Goal: Information Seeking & Learning: Check status

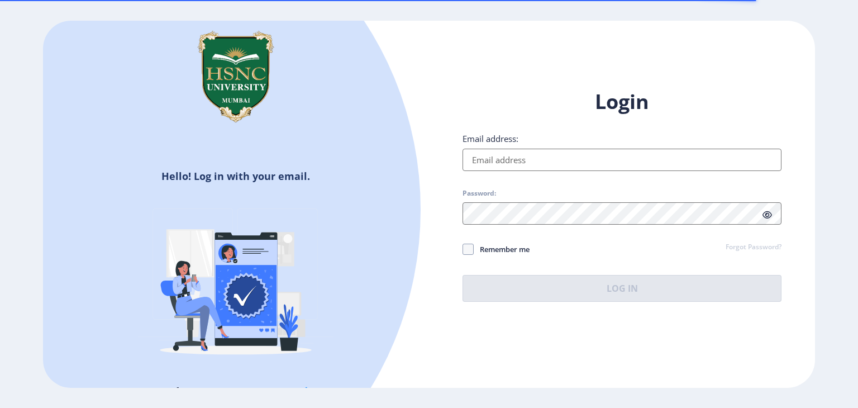
click at [538, 158] on input "Email address:" at bounding box center [622, 160] width 319 height 22
type input "[EMAIL_ADDRESS][DOMAIN_NAME]"
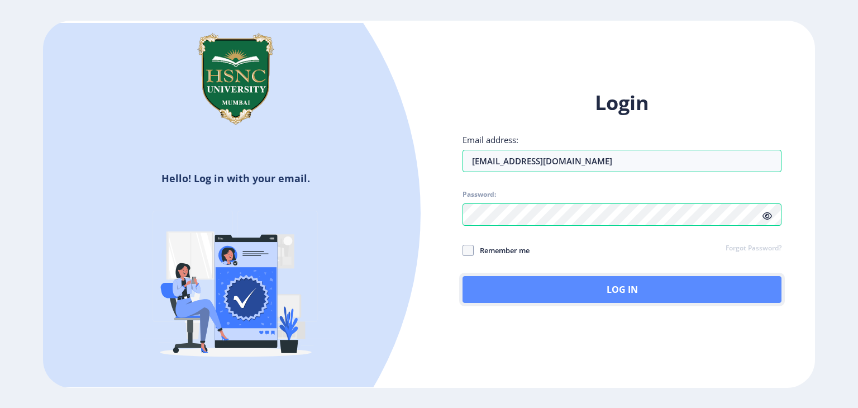
click at [639, 287] on button "Log In" at bounding box center [622, 289] width 319 height 27
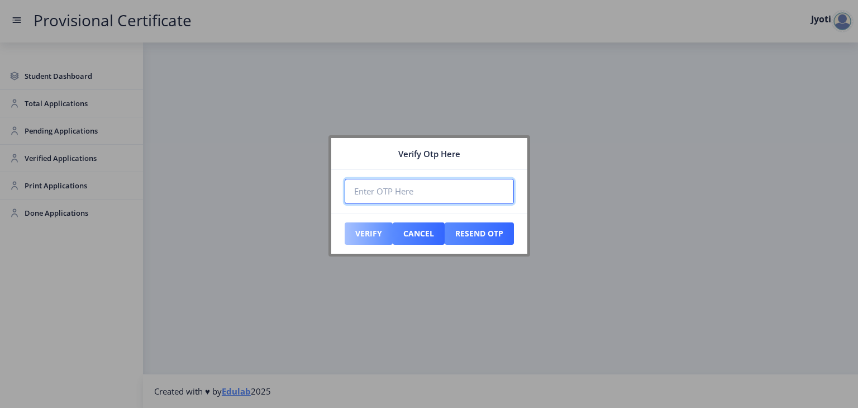
paste input "110154"
type input "110154"
click at [358, 224] on button "Verify" at bounding box center [369, 233] width 48 height 22
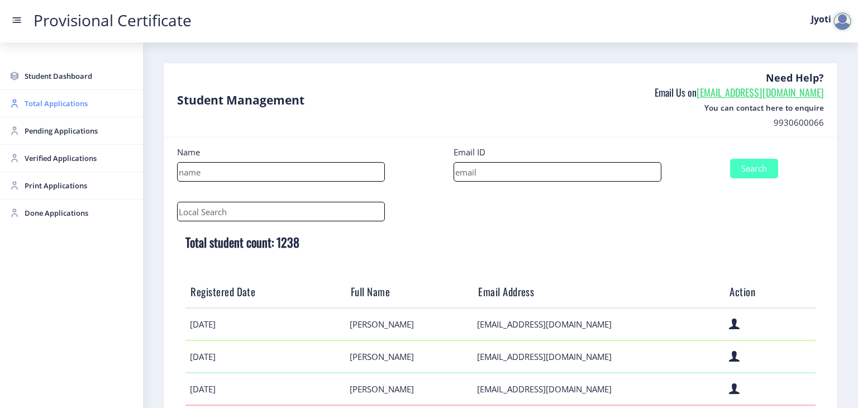
click at [37, 99] on span "Total Applications" at bounding box center [80, 103] width 110 height 13
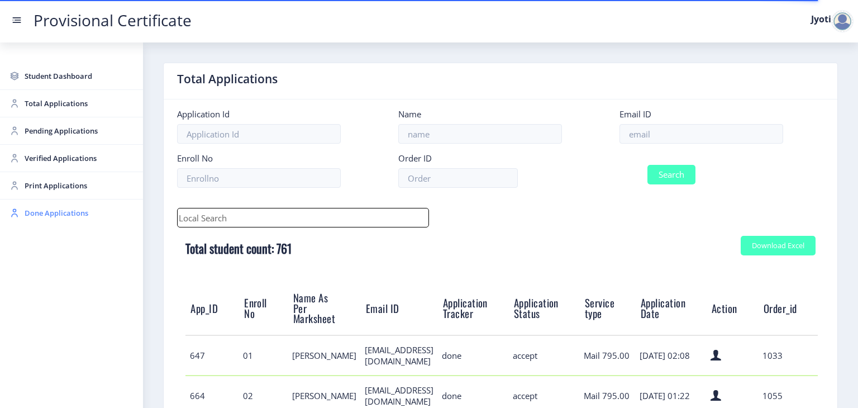
click at [68, 215] on span "Done Applications" at bounding box center [80, 212] width 110 height 13
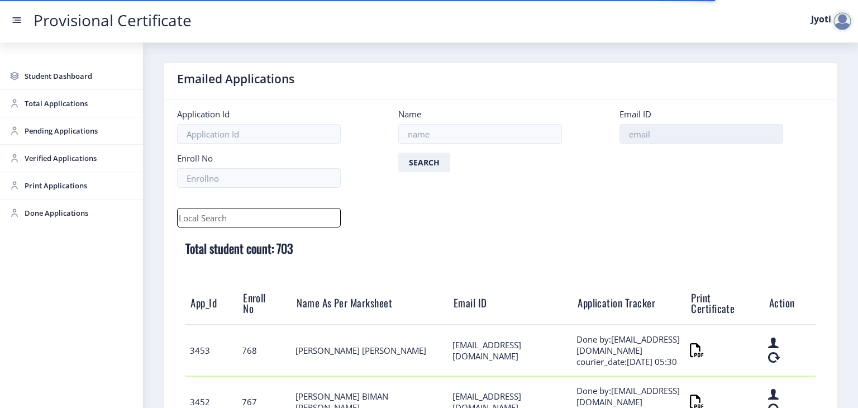
click at [640, 132] on input at bounding box center [702, 134] width 164 height 20
paste input "[EMAIL_ADDRESS][DOMAIN_NAME]"
type input "[EMAIL_ADDRESS][DOMAIN_NAME]"
click at [430, 168] on button "Search" at bounding box center [424, 163] width 52 height 20
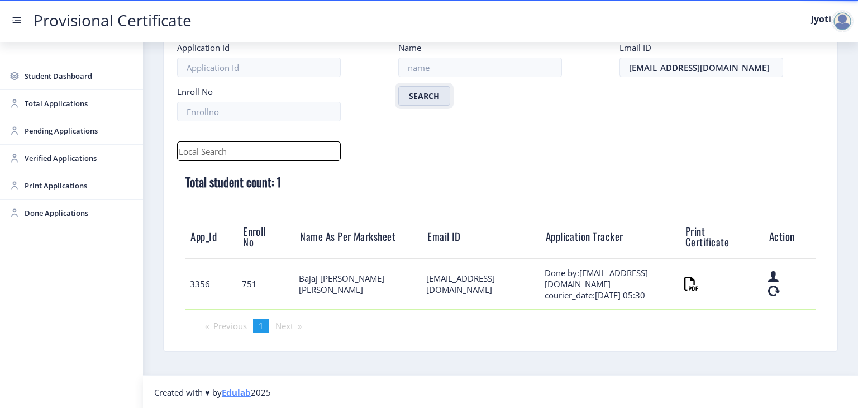
scroll to position [67, 0]
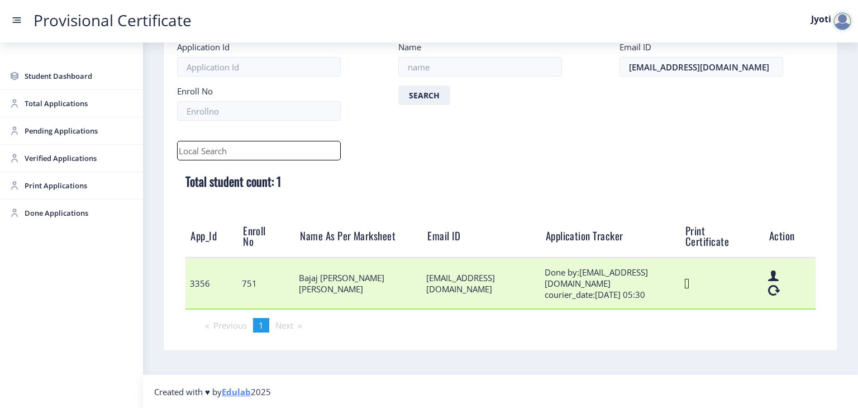
click at [689, 285] on icon at bounding box center [686, 284] width 5 height 14
click at [689, 279] on icon at bounding box center [686, 284] width 5 height 14
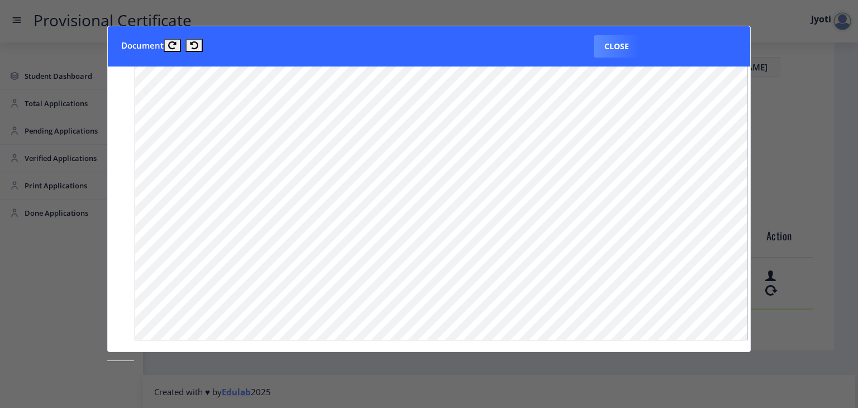
scroll to position [0, 0]
drag, startPoint x: 623, startPoint y: 47, endPoint x: 627, endPoint y: 53, distance: 7.0
click at [623, 47] on button "Close" at bounding box center [617, 46] width 46 height 22
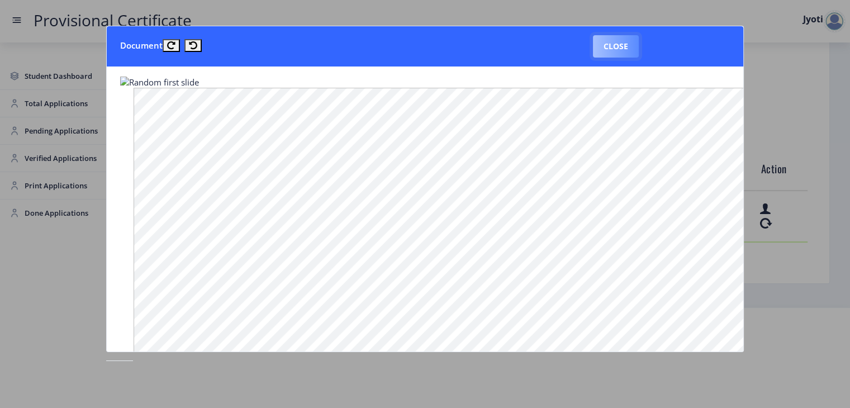
click at [622, 52] on button "Close" at bounding box center [616, 46] width 46 height 22
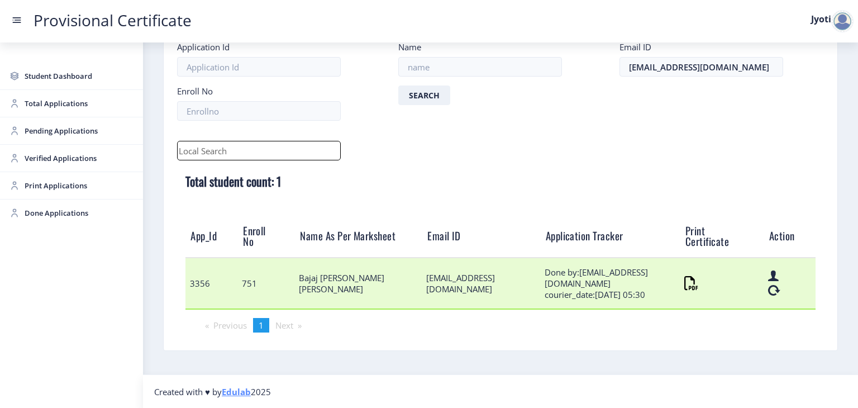
click at [197, 278] on td "3356" at bounding box center [211, 283] width 53 height 51
copy td "3356"
